Goal: Task Accomplishment & Management: Complete application form

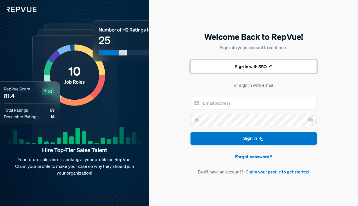
click at [255, 67] on button "Sign In with SSO" at bounding box center [253, 66] width 126 height 13
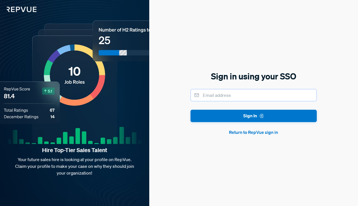
click at [247, 94] on input "email" at bounding box center [253, 95] width 126 height 12
type input "[EMAIL_ADDRESS][DOMAIN_NAME]"
click at [190, 110] on button "Sign In" at bounding box center [253, 116] width 126 height 13
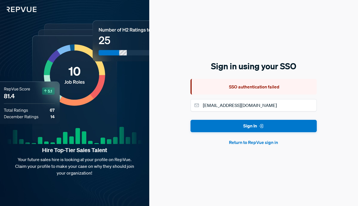
click at [255, 142] on button "Return to RepVue sign in" at bounding box center [253, 142] width 126 height 7
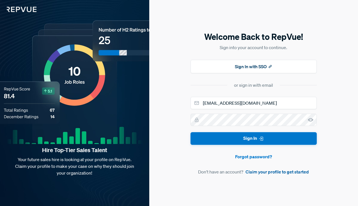
click at [263, 175] on link "Claim your profile to get started" at bounding box center [276, 171] width 63 height 7
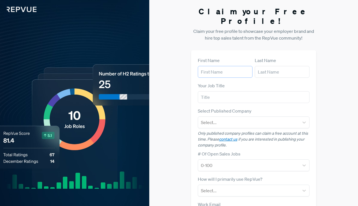
click at [240, 66] on input "text" at bounding box center [225, 72] width 55 height 12
type input "Alyssa"
type input "[PERSON_NAME]"
type input "A"
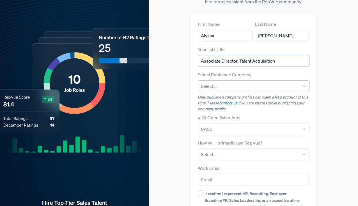
type input "Associate Director, Talent Acquisition"
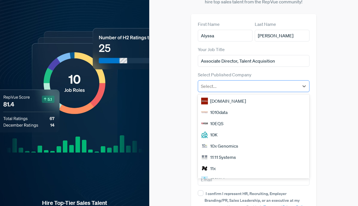
click at [246, 82] on div at bounding box center [249, 86] width 96 height 8
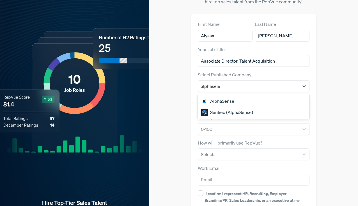
type input "alphasense"
click at [242, 95] on div "AlphaSense" at bounding box center [254, 100] width 112 height 11
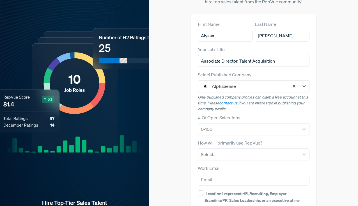
scroll to position [68, 0]
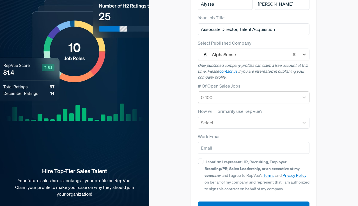
click at [264, 93] on div at bounding box center [249, 97] width 96 height 8
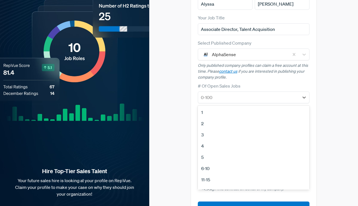
scroll to position [53, 0]
click at [234, 155] on div "51-100" at bounding box center [254, 160] width 112 height 11
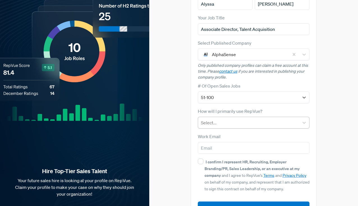
click at [269, 117] on div "Select..." at bounding box center [248, 122] width 101 height 10
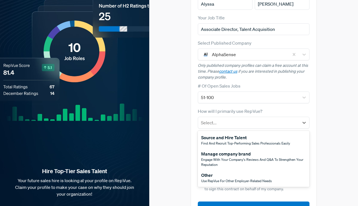
click at [266, 150] on div "Manage company brand" at bounding box center [253, 153] width 105 height 7
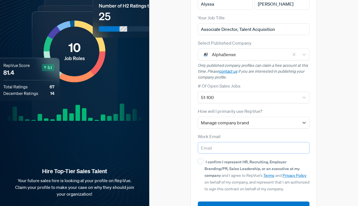
click at [263, 142] on input "email" at bounding box center [254, 148] width 112 height 12
type input "[EMAIL_ADDRESS][DOMAIN_NAME]"
click at [202, 147] on form "First Name [PERSON_NAME] Last Name [PERSON_NAME] Your Job Title Associate Direc…" at bounding box center [254, 101] width 112 height 224
click at [202, 158] on input "I confirm I represent HR, Recruiting, Employer Branding/PR, Sales Leadership, o…" at bounding box center [201, 161] width 6 height 6
checkbox input "true"
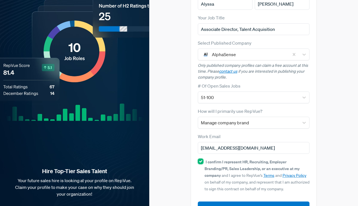
scroll to position [79, 0]
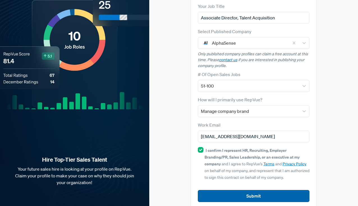
click at [230, 190] on button "Submit" at bounding box center [254, 196] width 112 height 12
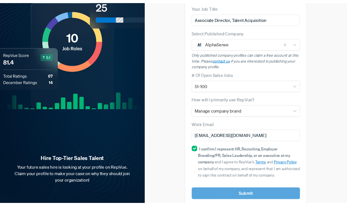
scroll to position [0, 0]
